Goal: Find specific page/section: Find specific page/section

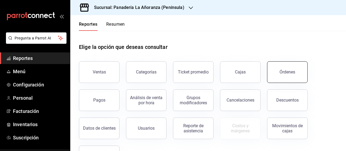
click at [295, 75] on button "Órdenes" at bounding box center [287, 72] width 41 height 22
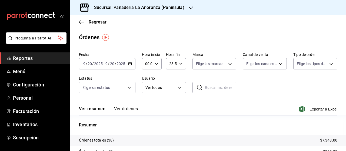
click at [189, 7] on icon "button" at bounding box center [191, 8] width 4 height 4
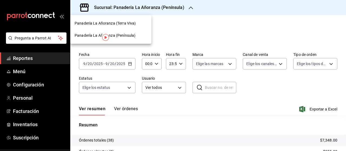
click at [123, 25] on span "Panadería La Añoranza (Terra Viva)" at bounding box center [105, 24] width 61 height 6
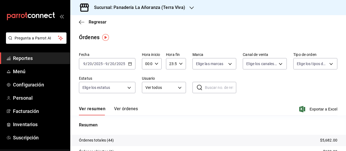
click at [98, 63] on input "2025" at bounding box center [98, 64] width 9 height 4
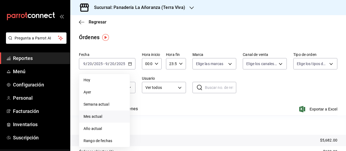
click at [94, 115] on span "Mes actual" at bounding box center [104, 117] width 42 height 6
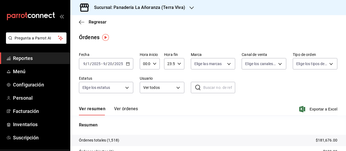
click at [189, 6] on icon "button" at bounding box center [191, 8] width 4 height 4
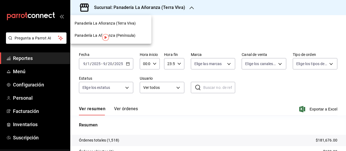
click at [125, 35] on span "Panadería La Añoranza (Península)" at bounding box center [105, 36] width 61 height 6
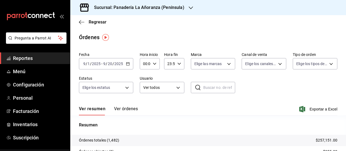
drag, startPoint x: 31, startPoint y: 60, endPoint x: 33, endPoint y: 58, distance: 2.9
click at [31, 60] on span "Reportes" at bounding box center [39, 58] width 53 height 7
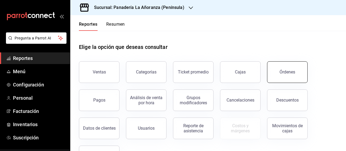
click at [294, 69] on button "Órdenes" at bounding box center [287, 72] width 41 height 22
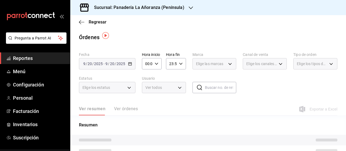
scroll to position [54, 0]
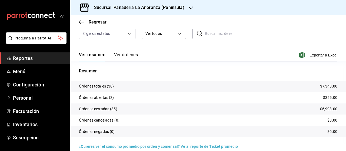
click at [185, 6] on div "Sucursal: Panadería La Añoranza (Península)" at bounding box center [135, 7] width 121 height 15
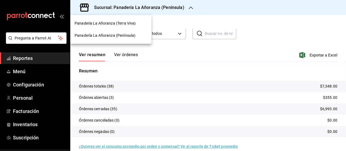
click at [117, 34] on span "Panadería La Añoranza (Península)" at bounding box center [105, 36] width 61 height 6
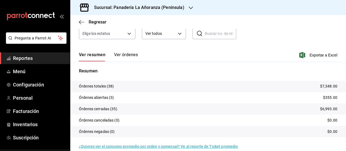
click at [191, 11] on div "Sucursal: Panadería La Añoranza (Península)" at bounding box center [135, 7] width 121 height 15
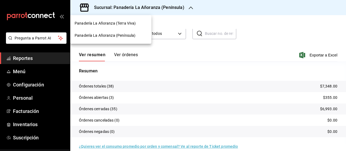
click at [136, 27] on div "Panadería La Añoranza (Terra Viva)" at bounding box center [110, 23] width 81 height 12
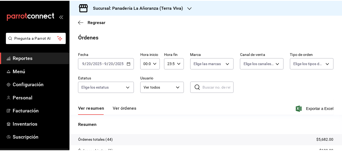
scroll to position [54, 0]
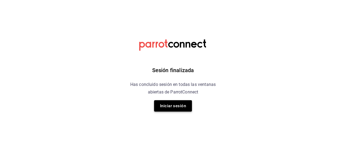
click at [178, 106] on button "Iniciar sesión" at bounding box center [173, 105] width 38 height 11
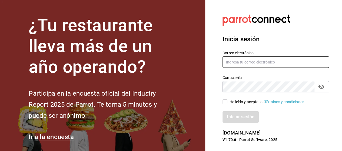
click at [286, 64] on input "text" at bounding box center [275, 61] width 106 height 11
type input "[EMAIL_ADDRESS][DOMAIN_NAME]"
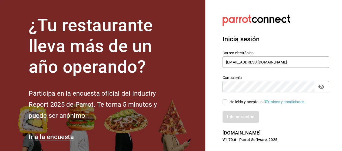
click at [320, 88] on icon "passwordField" at bounding box center [321, 86] width 6 height 6
click at [223, 101] on input "He leído y acepto los Términos y condiciones." at bounding box center [224, 101] width 5 height 5
checkbox input "true"
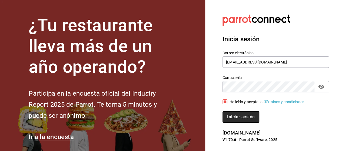
click at [239, 115] on button "Iniciar sesión" at bounding box center [240, 116] width 37 height 11
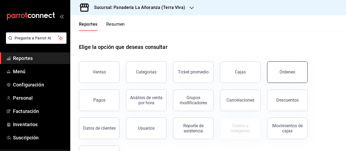
click at [290, 77] on button "Órdenes" at bounding box center [287, 72] width 41 height 22
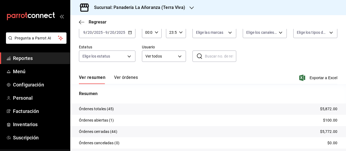
scroll to position [3, 0]
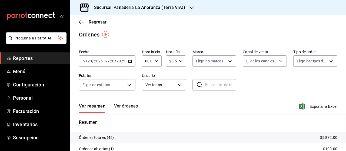
click at [189, 9] on icon "button" at bounding box center [191, 8] width 4 height 4
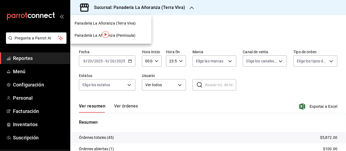
click at [123, 35] on span "Panadería La Añoranza (Península)" at bounding box center [105, 36] width 61 height 6
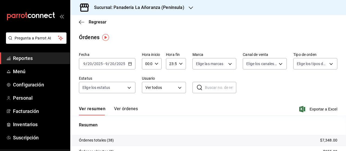
click at [20, 57] on span "Reportes" at bounding box center [39, 58] width 53 height 7
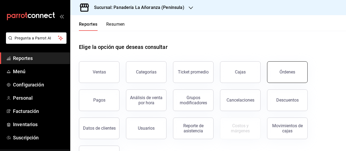
click at [283, 75] on button "Órdenes" at bounding box center [287, 72] width 41 height 22
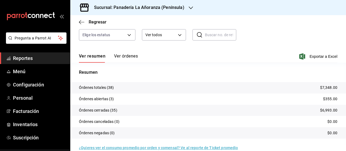
scroll to position [54, 0]
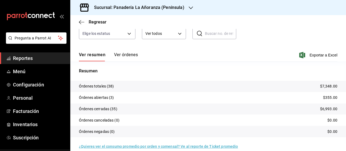
click at [30, 58] on span "Reportes" at bounding box center [39, 58] width 53 height 7
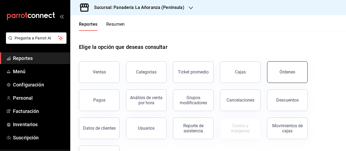
click at [277, 76] on button "Órdenes" at bounding box center [287, 72] width 41 height 22
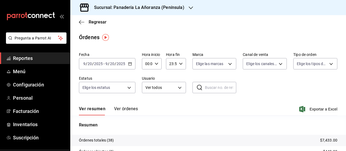
click at [186, 10] on div "Sucursal: Panadería La Añoranza (Península)" at bounding box center [135, 7] width 121 height 15
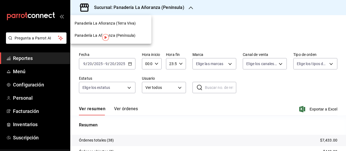
click at [135, 22] on span "Panadería La Añoranza (Terra Viva)" at bounding box center [105, 24] width 61 height 6
